Goal: Find specific page/section: Find specific page/section

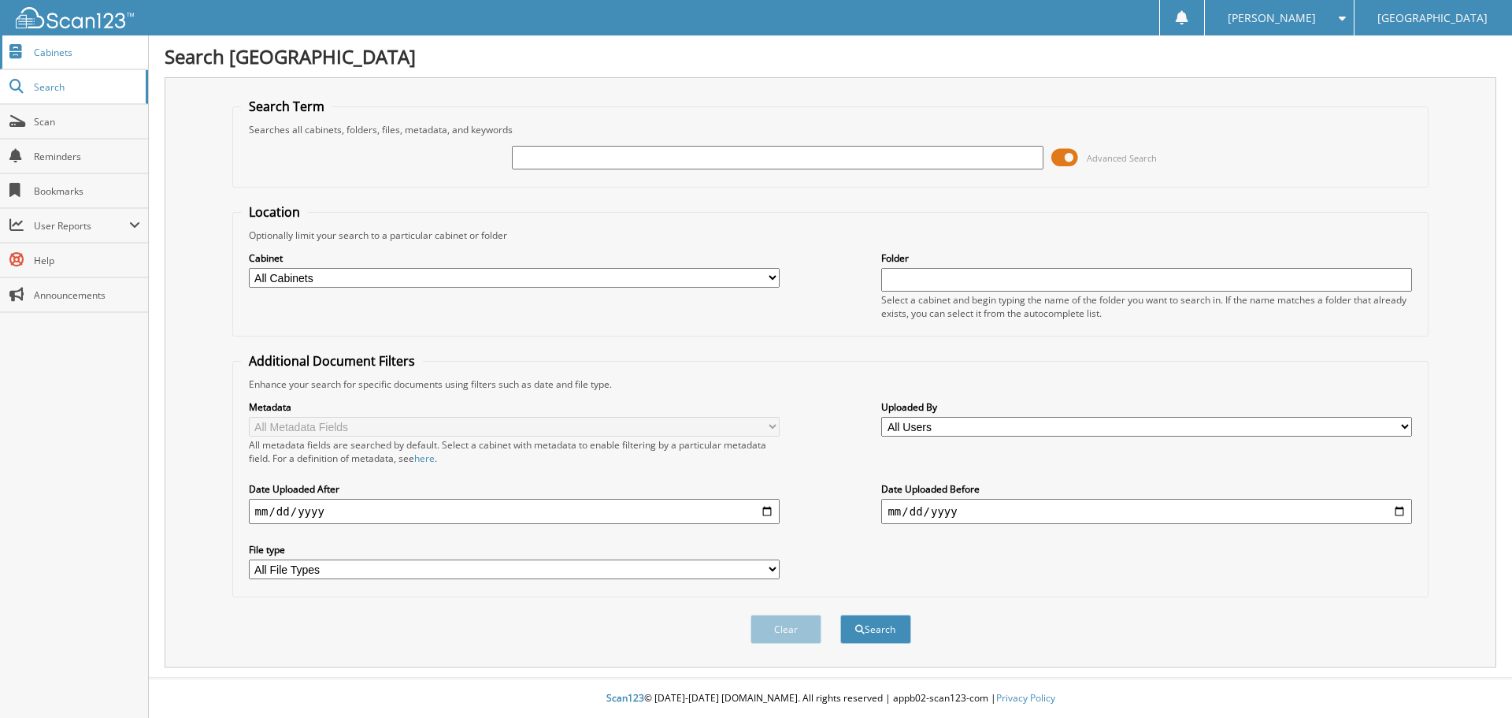
click at [62, 53] on span "Cabinets" at bounding box center [87, 52] width 106 height 13
click at [1065, 161] on span at bounding box center [1065, 158] width 27 height 24
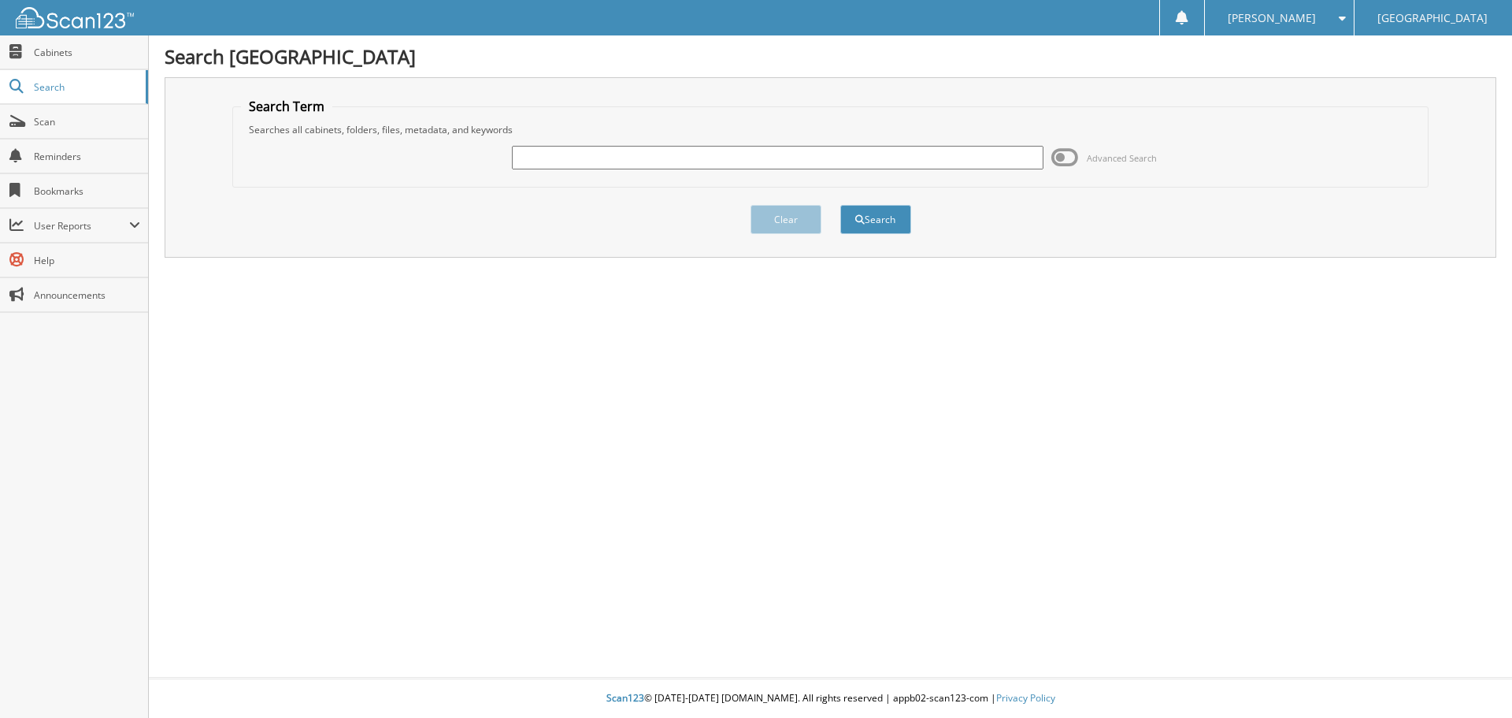
click at [1067, 162] on span at bounding box center [1065, 158] width 27 height 24
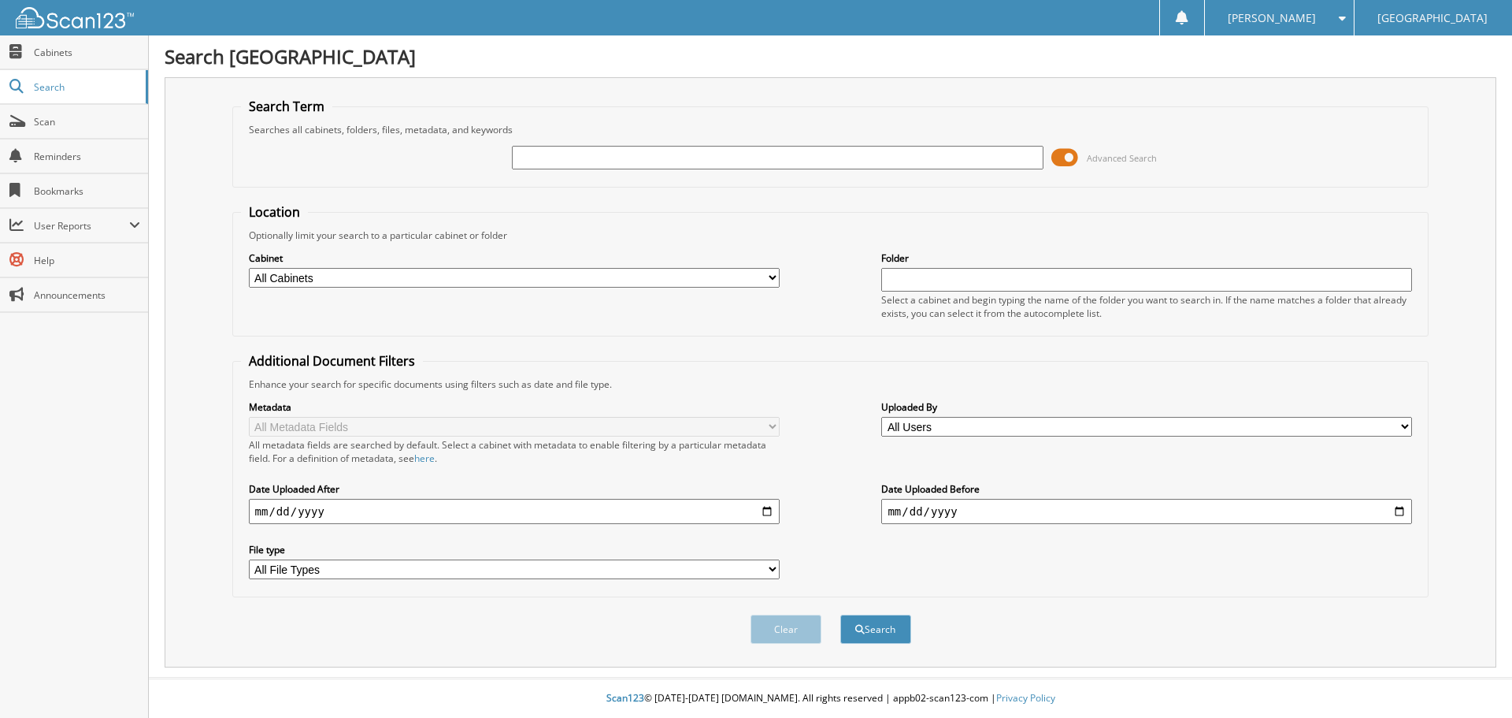
click at [1069, 164] on span at bounding box center [1065, 158] width 27 height 24
